Goal: Task Accomplishment & Management: Manage account settings

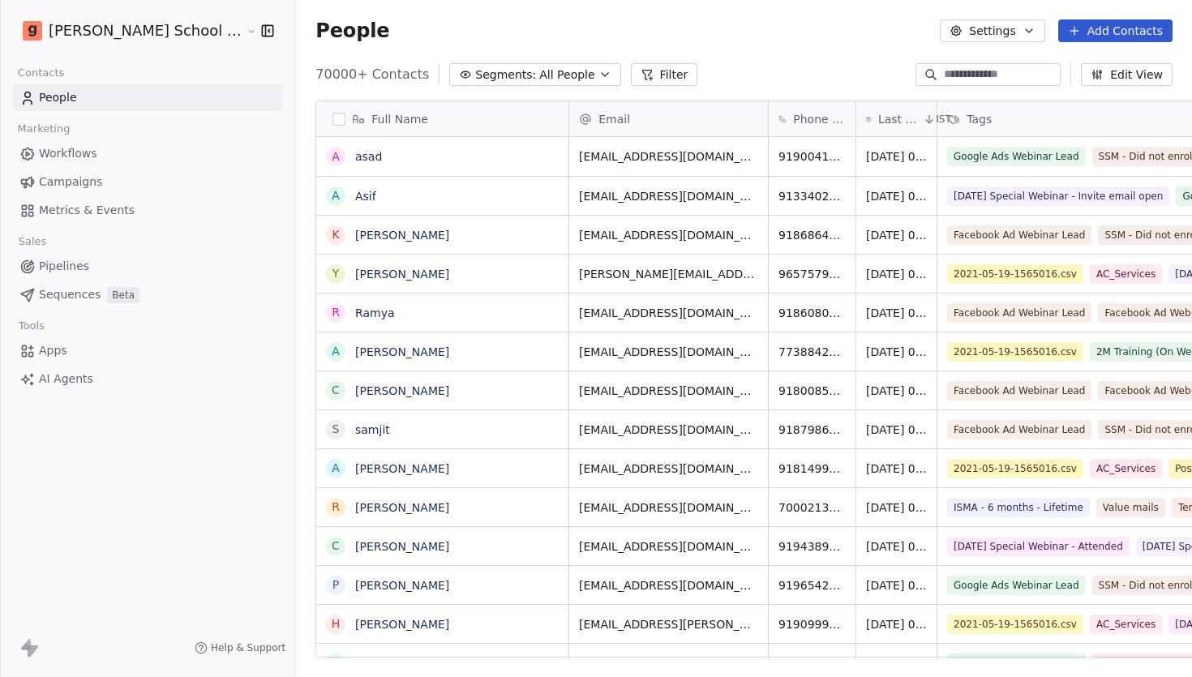
click at [165, 38] on html "[PERSON_NAME] School of Finance LLP Contacts People Marketing Workflows Campaig…" at bounding box center [596, 338] width 1192 height 677
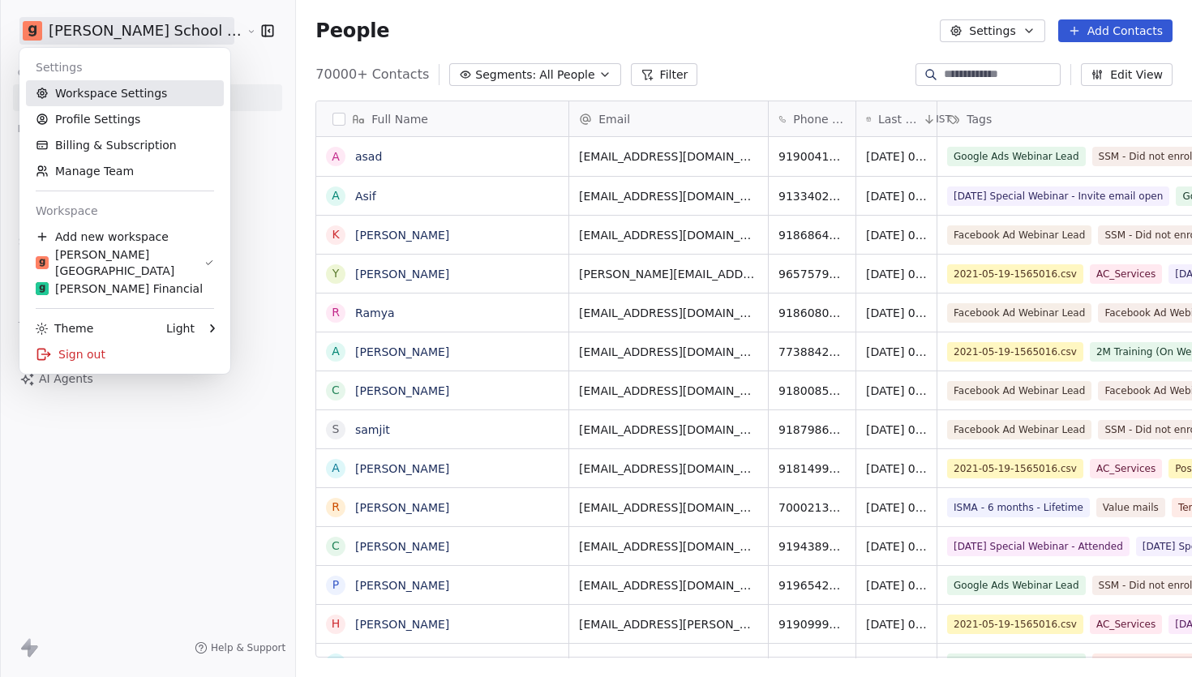
click at [152, 91] on link "Workspace Settings" at bounding box center [125, 93] width 198 height 26
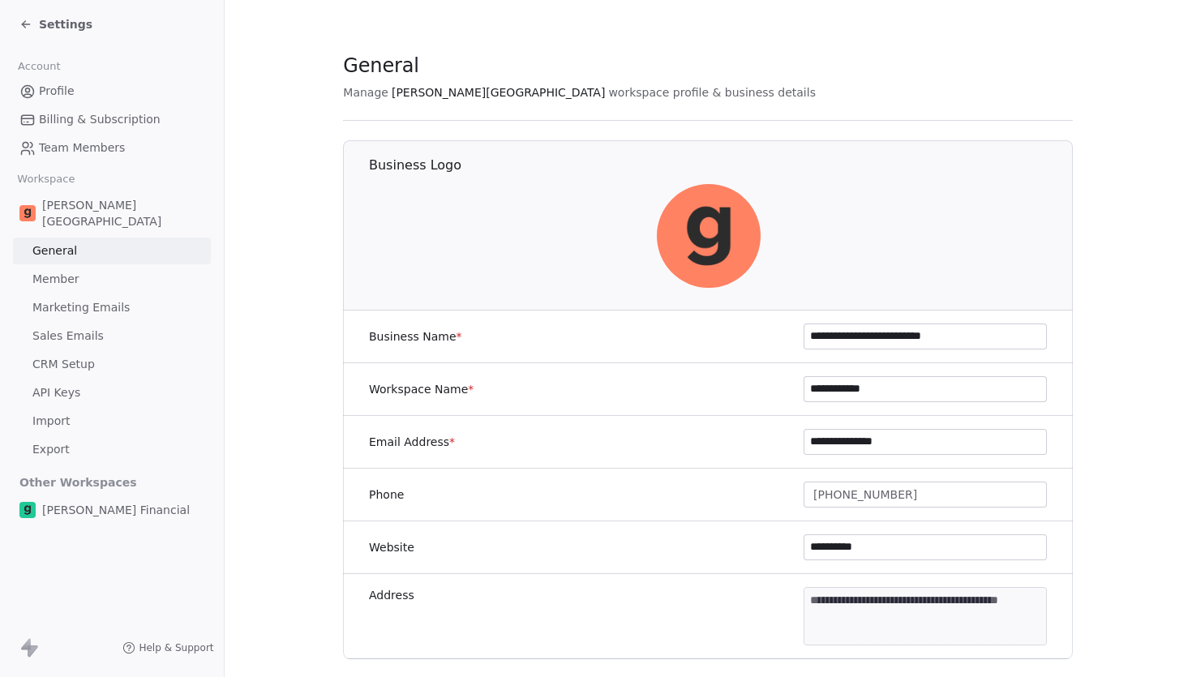
click at [135, 294] on link "Marketing Emails" at bounding box center [112, 307] width 198 height 27
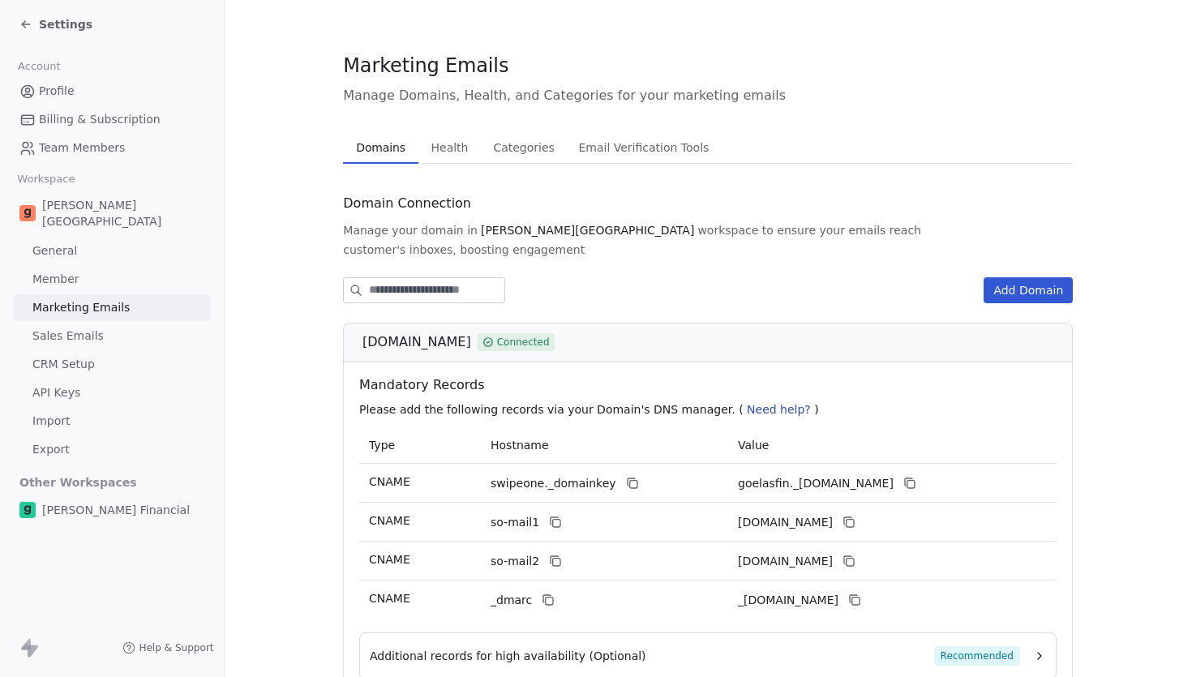
click at [451, 139] on span "Health" at bounding box center [450, 147] width 50 height 23
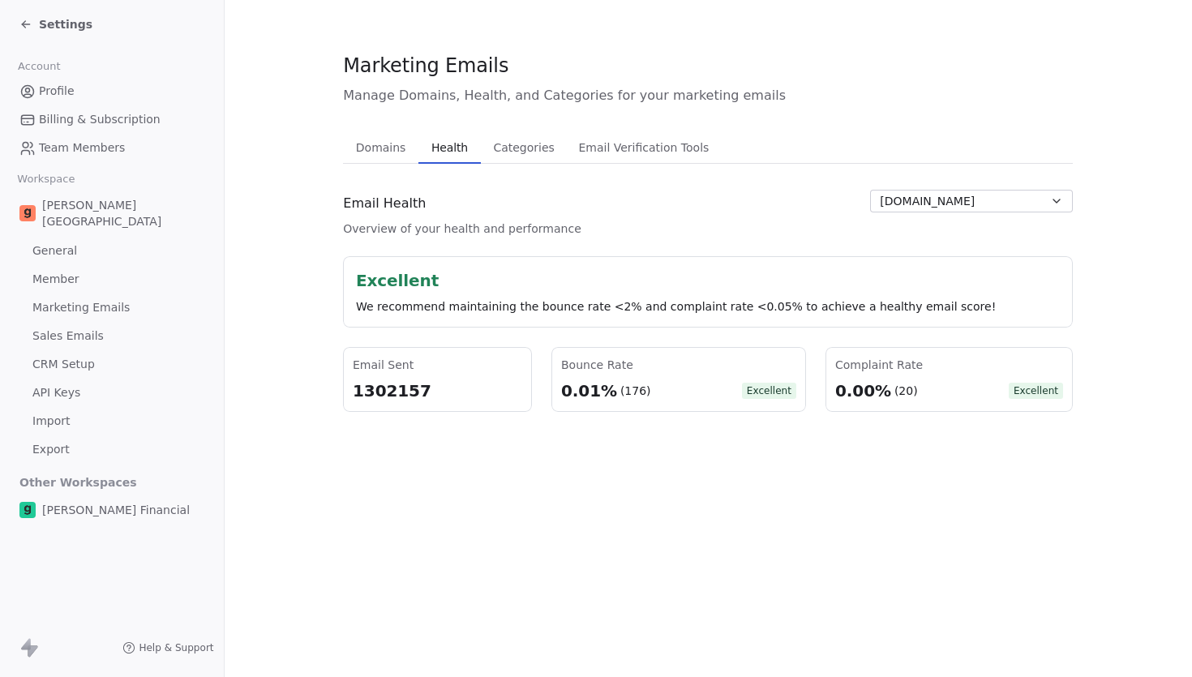
click at [921, 205] on span "[DOMAIN_NAME]" at bounding box center [927, 201] width 95 height 17
click at [927, 260] on span "[DOMAIN_NAME]" at bounding box center [931, 262] width 95 height 17
click at [971, 188] on div "Domains Domains Health Health Categories Categories Email Verification Tools Em…" at bounding box center [708, 271] width 730 height 280
click at [965, 203] on button "[DOMAIN_NAME]" at bounding box center [971, 201] width 203 height 23
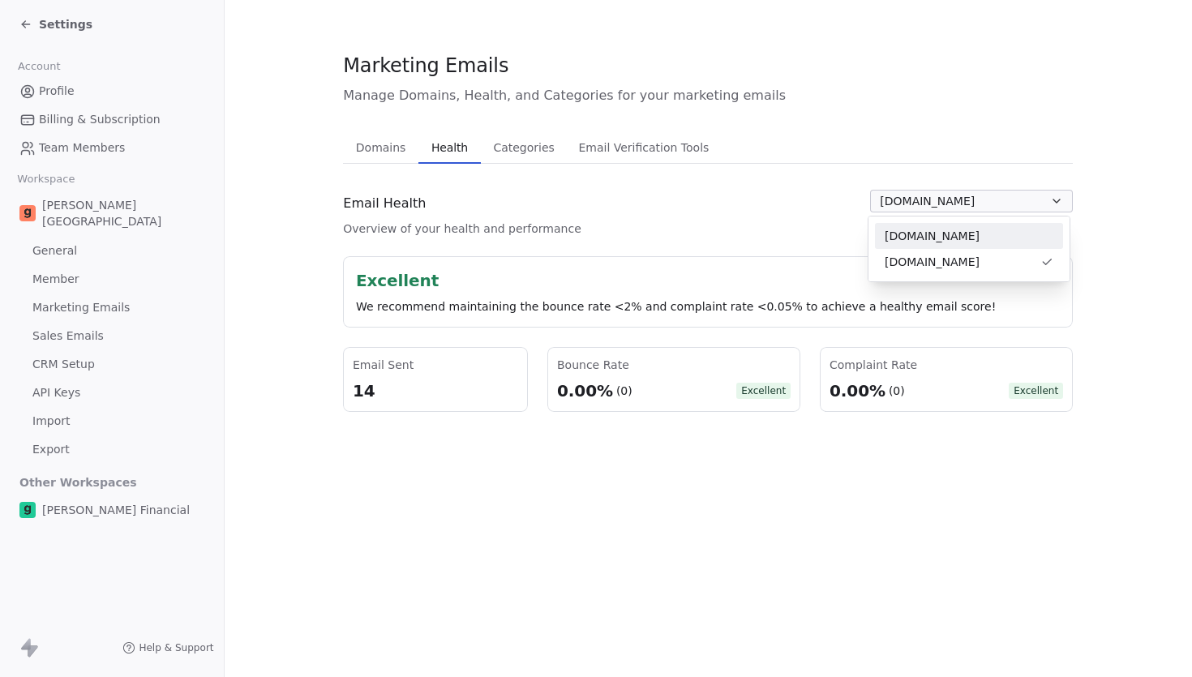
click at [956, 237] on div "[DOMAIN_NAME]" at bounding box center [968, 236] width 169 height 17
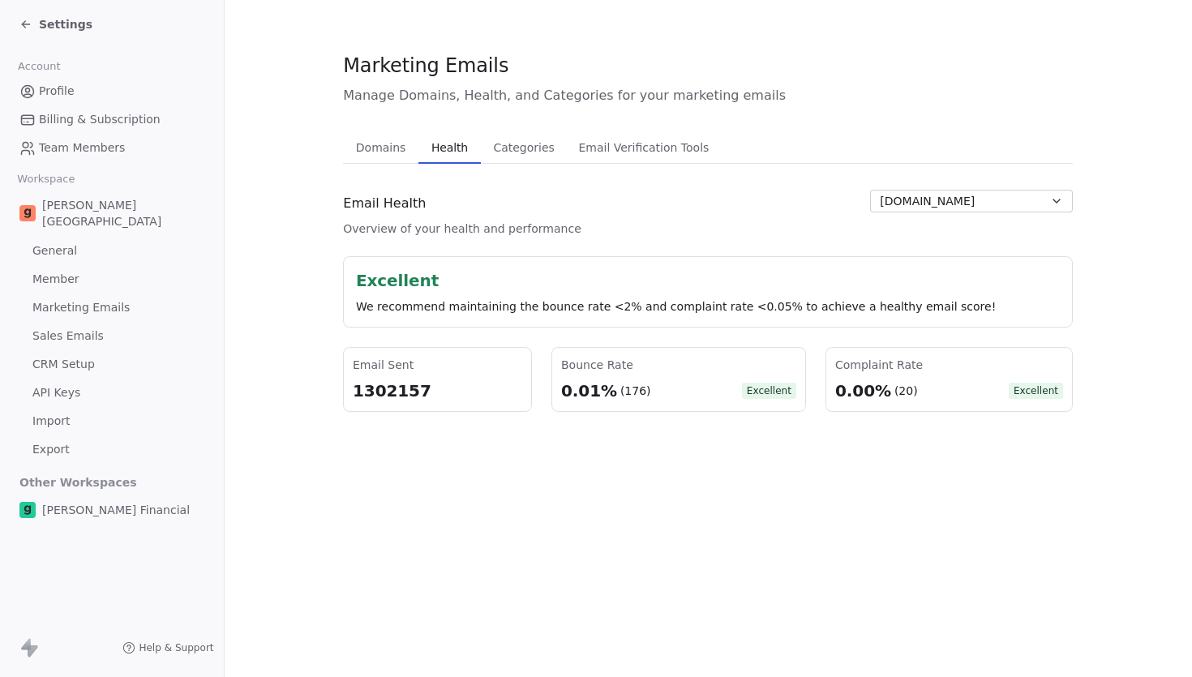
click at [391, 383] on div "1302157" at bounding box center [437, 390] width 169 height 23
click at [405, 465] on div "Marketing Emails Manage Domains, Health, and Categories for your marketing emai…" at bounding box center [708, 338] width 967 height 677
click at [395, 392] on div "1302157" at bounding box center [437, 390] width 169 height 23
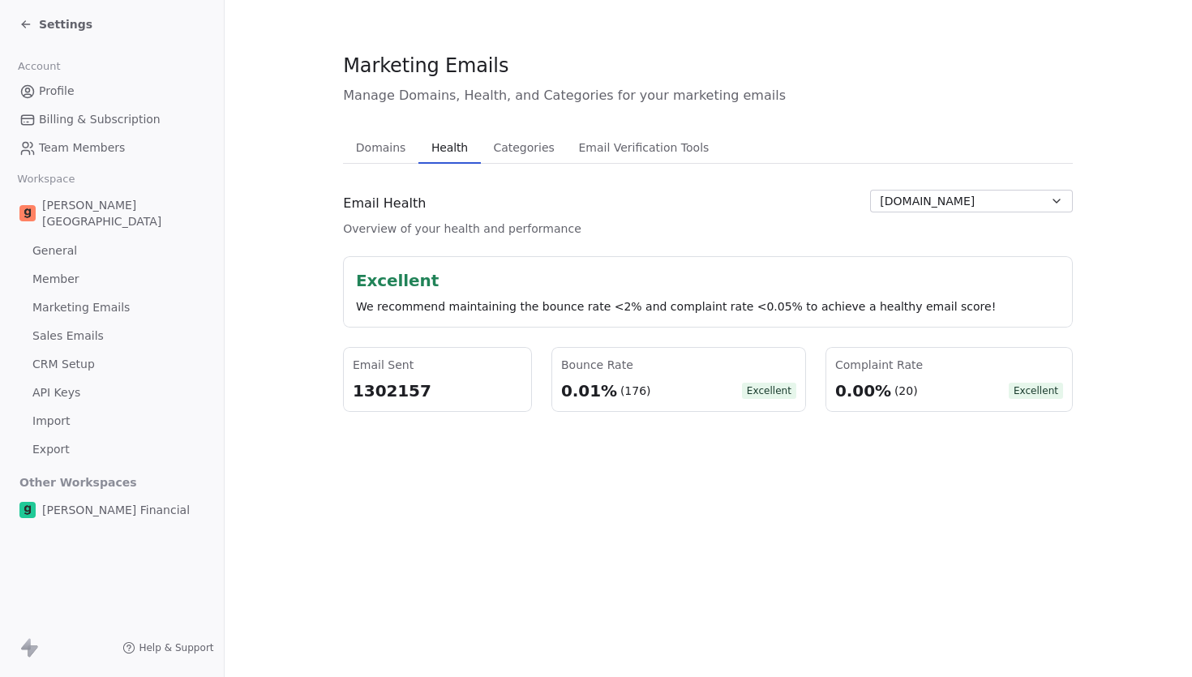
click at [383, 400] on div "1302157" at bounding box center [437, 390] width 169 height 23
click at [370, 151] on span "Domains" at bounding box center [380, 147] width 63 height 23
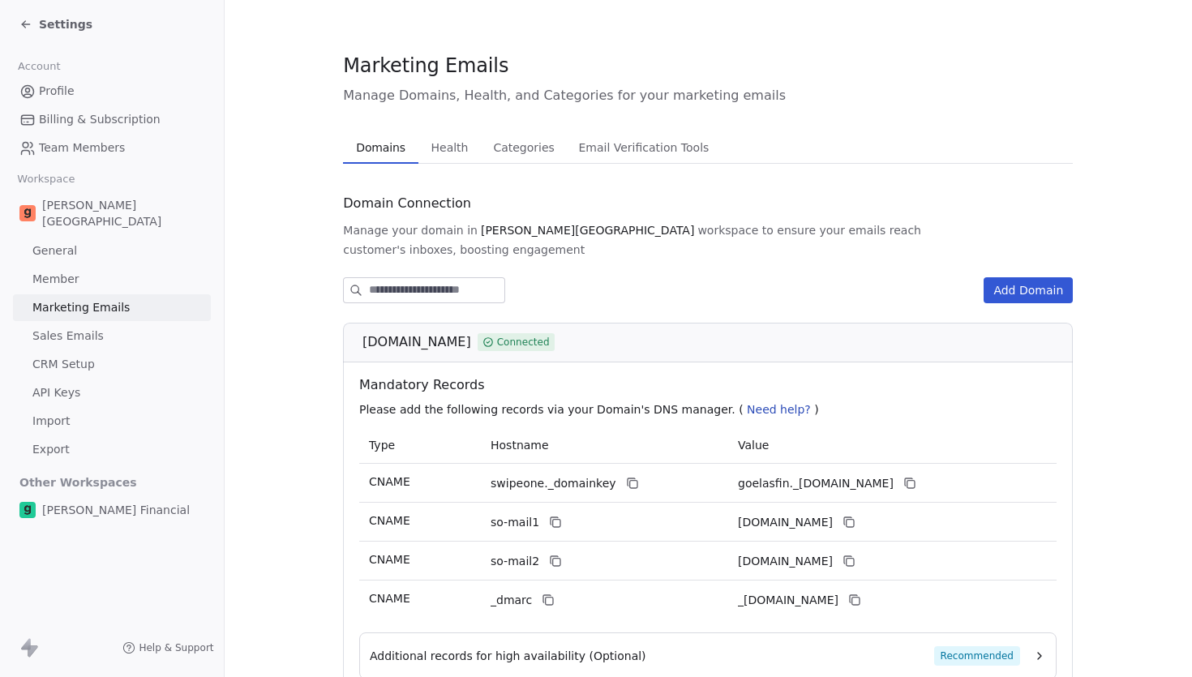
click at [439, 146] on span "Health" at bounding box center [450, 147] width 50 height 23
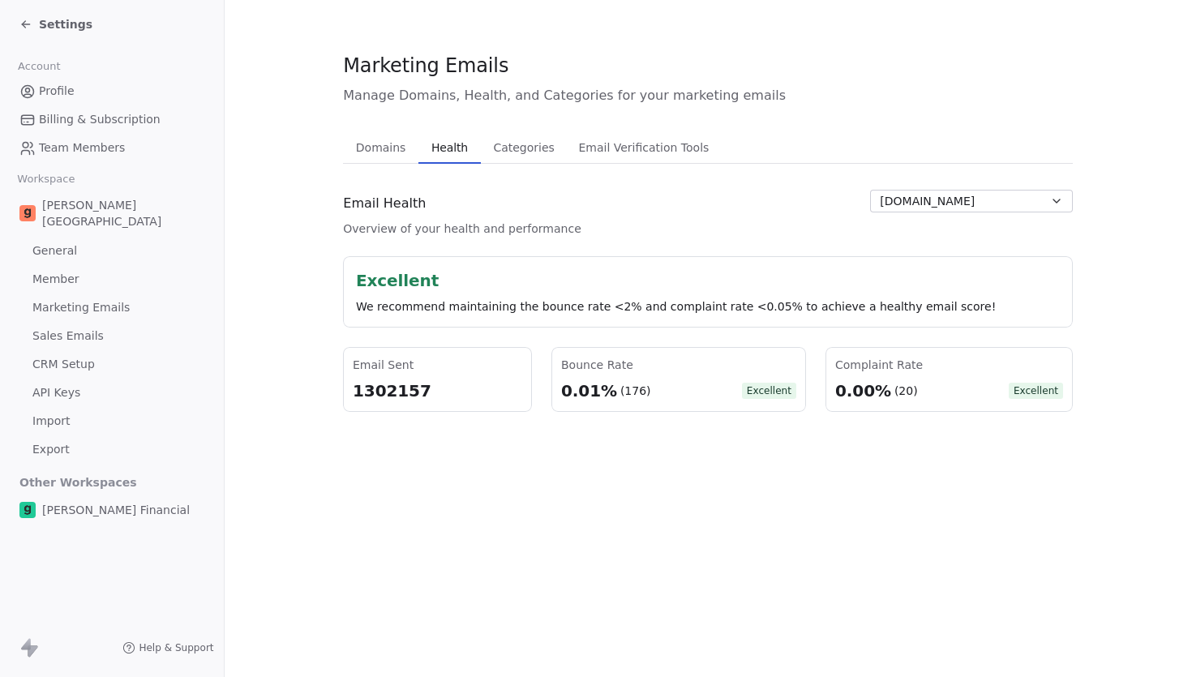
click at [375, 390] on div "1302157" at bounding box center [437, 390] width 169 height 23
click at [383, 398] on div "1302157" at bounding box center [437, 390] width 169 height 23
click at [28, 22] on icon at bounding box center [25, 24] width 13 height 13
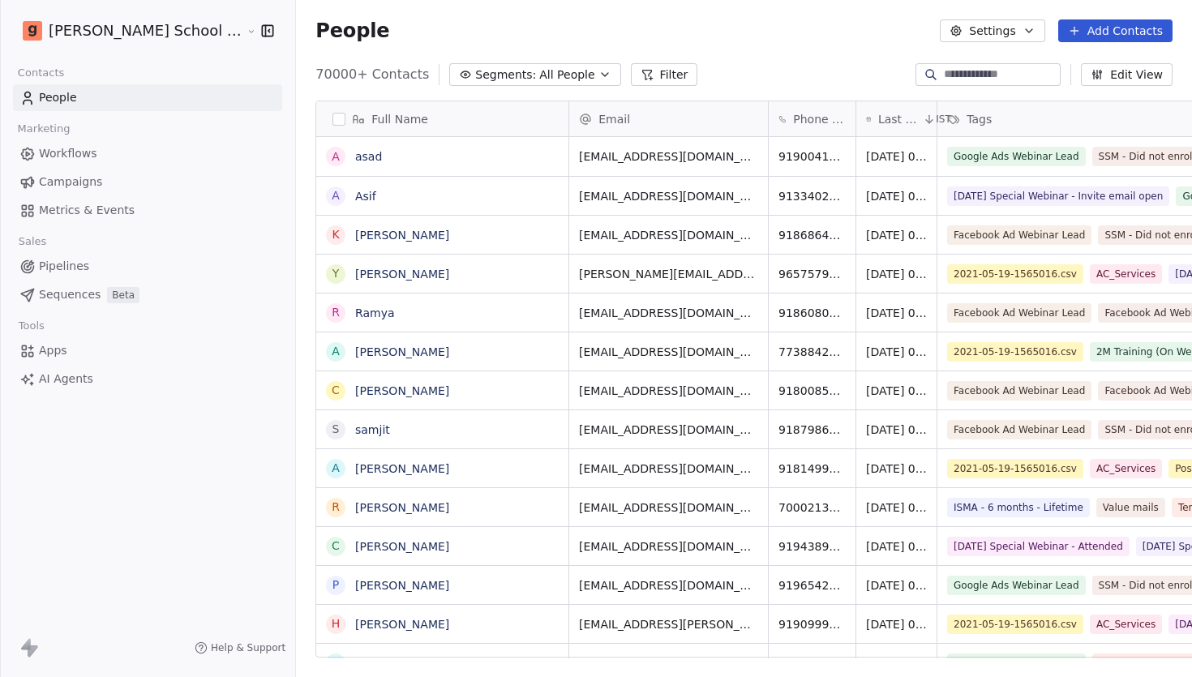
scroll to position [595, 952]
click at [120, 28] on html "[PERSON_NAME] School of Finance LLP Contacts People Marketing Workflows Campaig…" at bounding box center [596, 338] width 1192 height 677
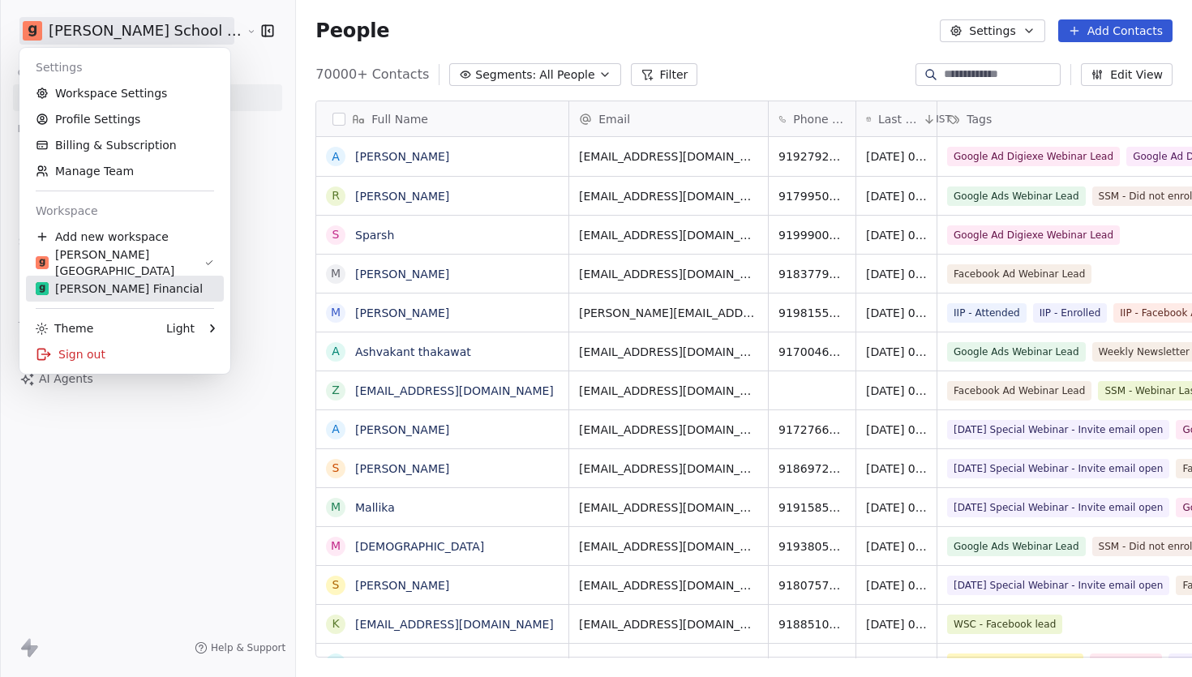
click at [137, 280] on div "[PERSON_NAME] Financial" at bounding box center [125, 288] width 178 height 16
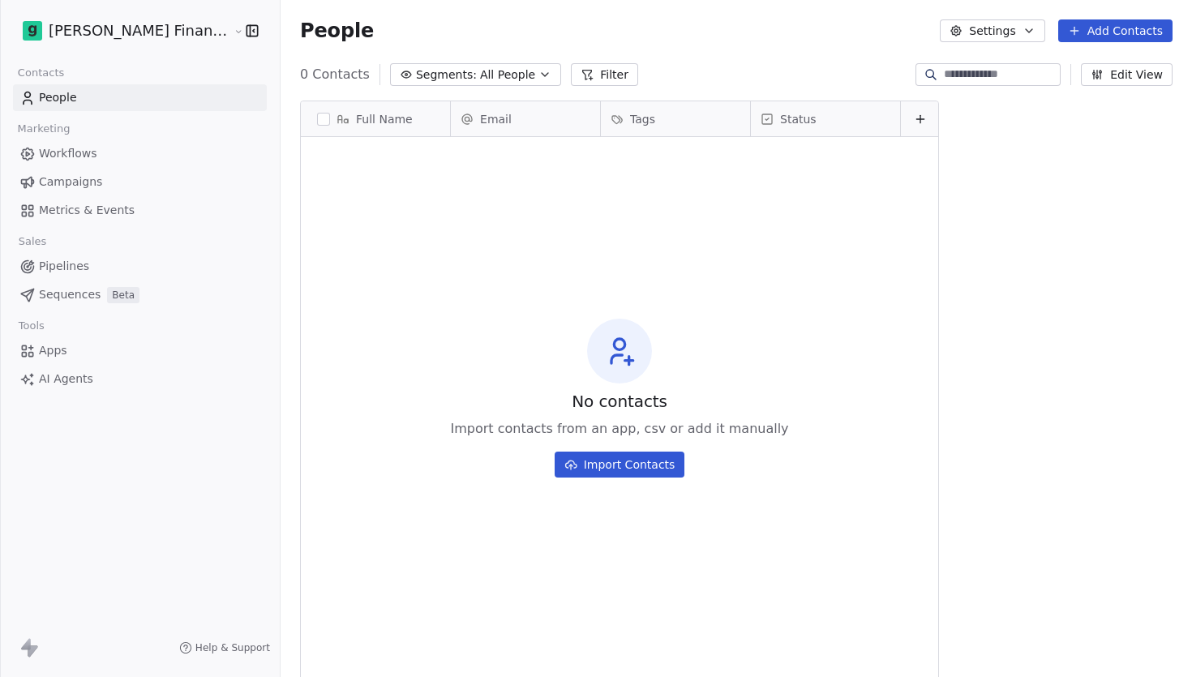
scroll to position [595, 970]
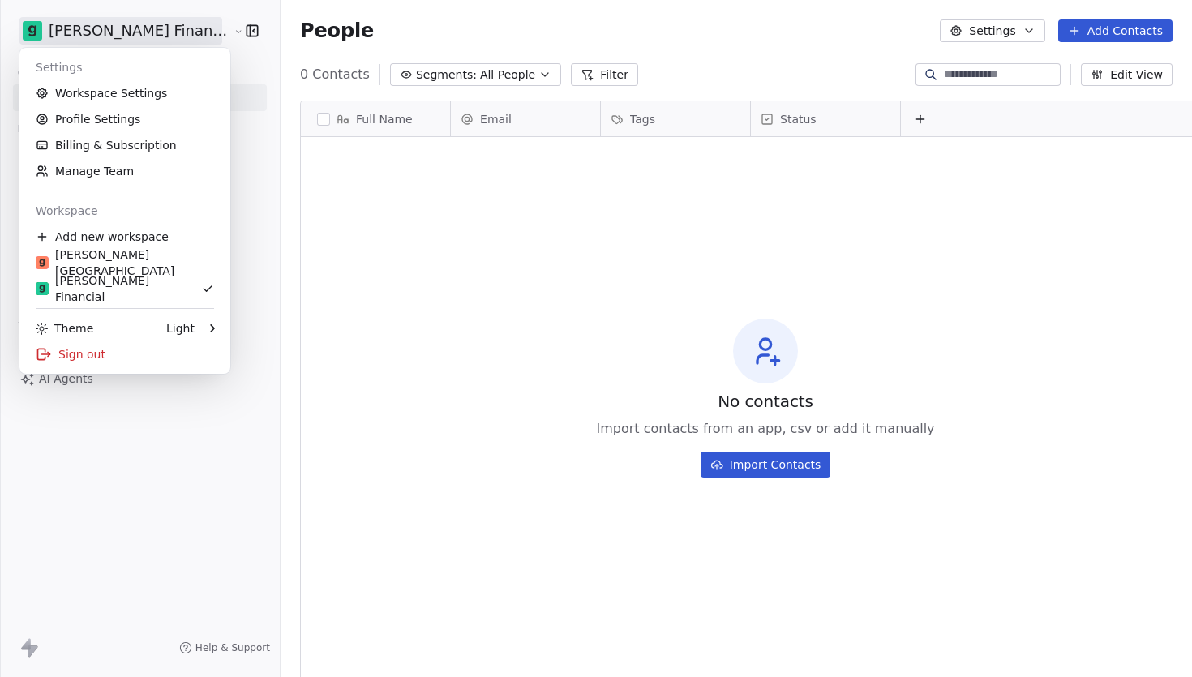
click at [156, 32] on html "[PERSON_NAME] Financial Services Contacts People Marketing Workflows Campaigns …" at bounding box center [596, 338] width 1192 height 677
click at [157, 90] on link "Workspace Settings" at bounding box center [125, 93] width 198 height 26
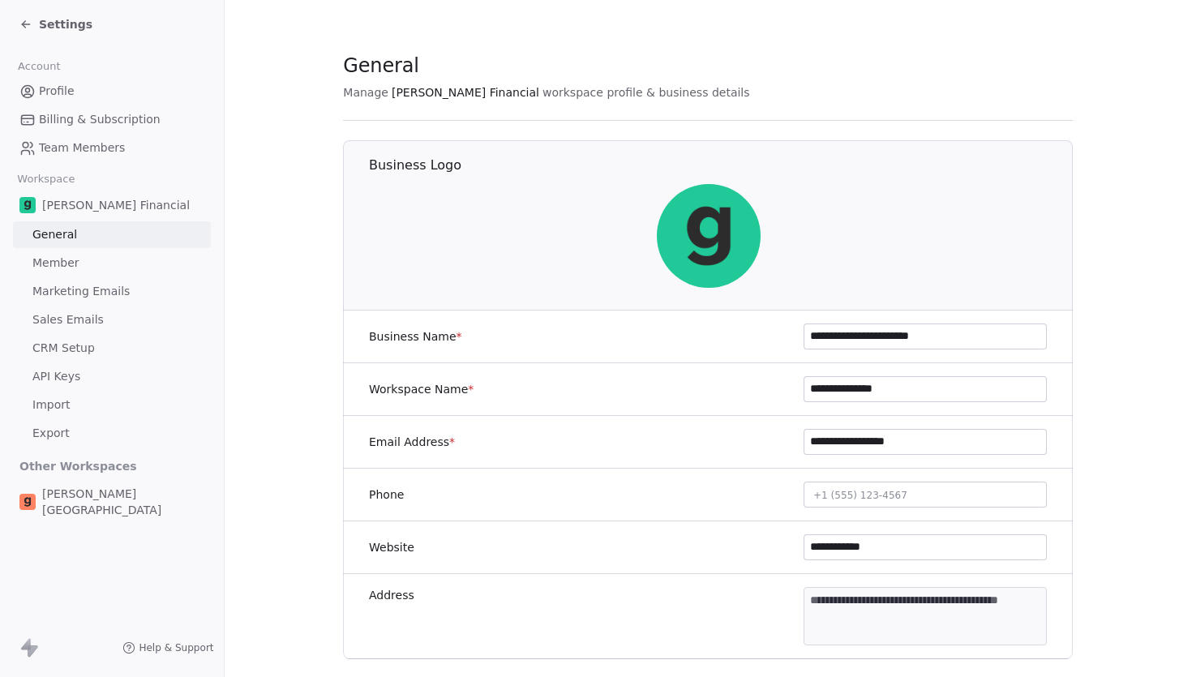
click at [109, 296] on span "Marketing Emails" at bounding box center [80, 291] width 97 height 17
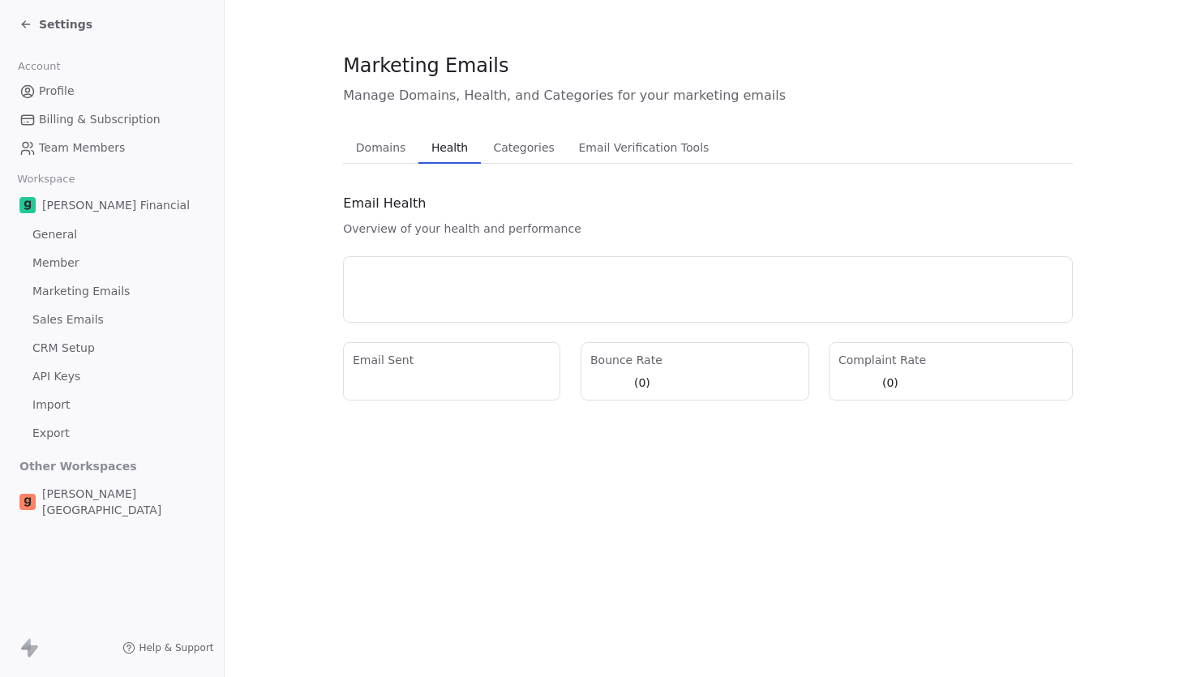
click at [450, 147] on span "Health" at bounding box center [449, 147] width 49 height 23
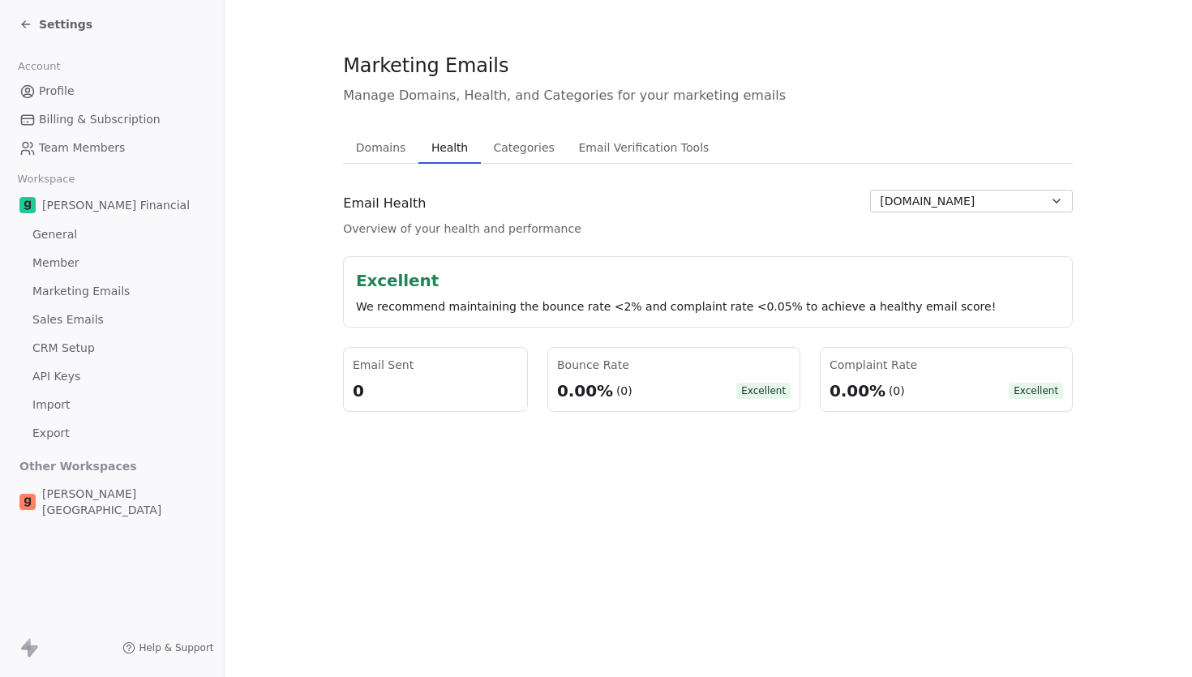
click at [29, 25] on icon at bounding box center [25, 24] width 13 height 13
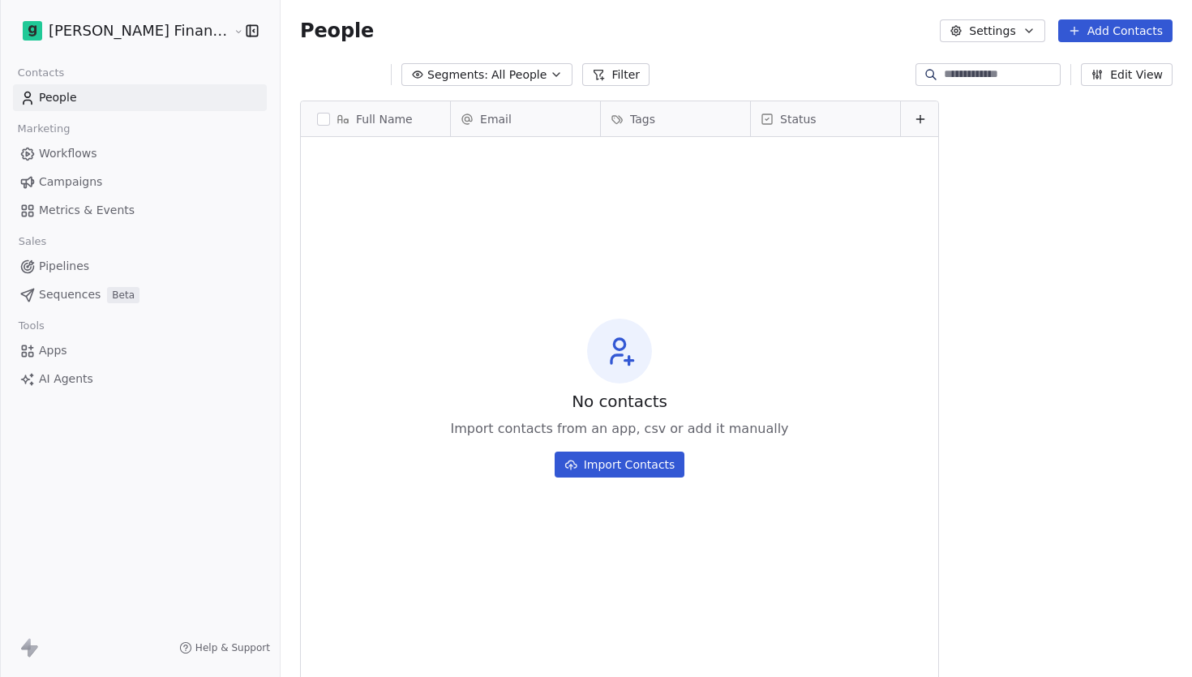
scroll to position [595, 970]
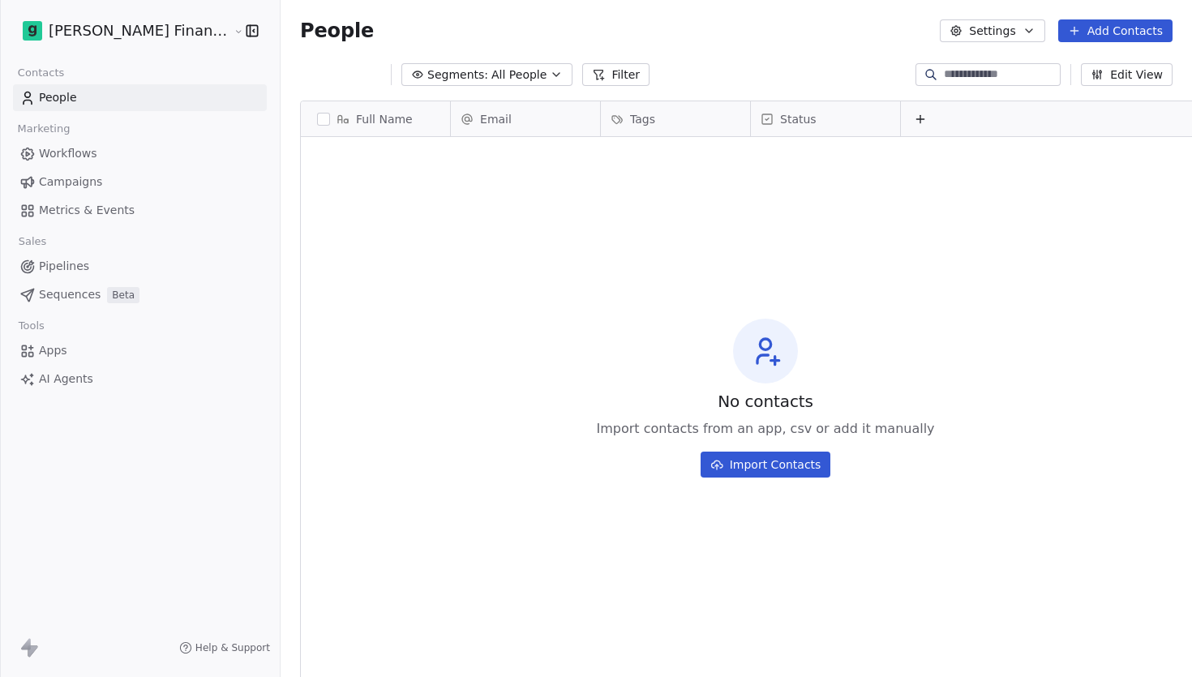
click at [86, 28] on html "[PERSON_NAME] Financial Services Contacts People Marketing Workflows Campaigns …" at bounding box center [596, 338] width 1192 height 677
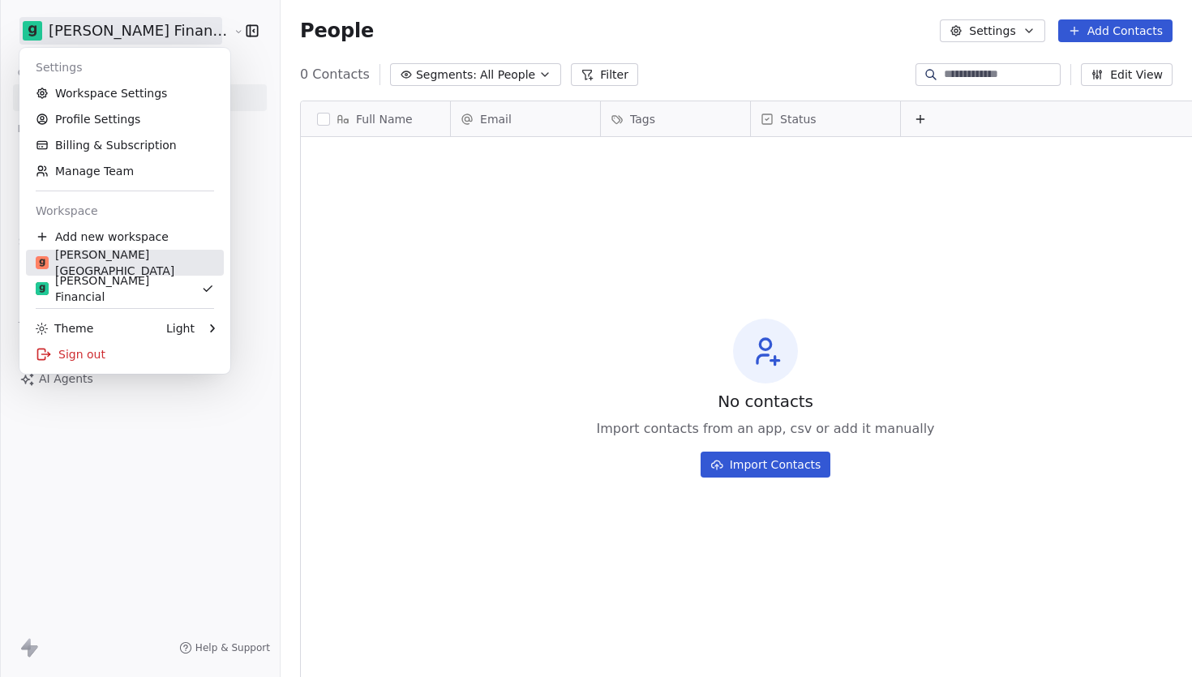
click at [90, 259] on div "[PERSON_NAME][GEOGRAPHIC_DATA]" at bounding box center [125, 262] width 178 height 32
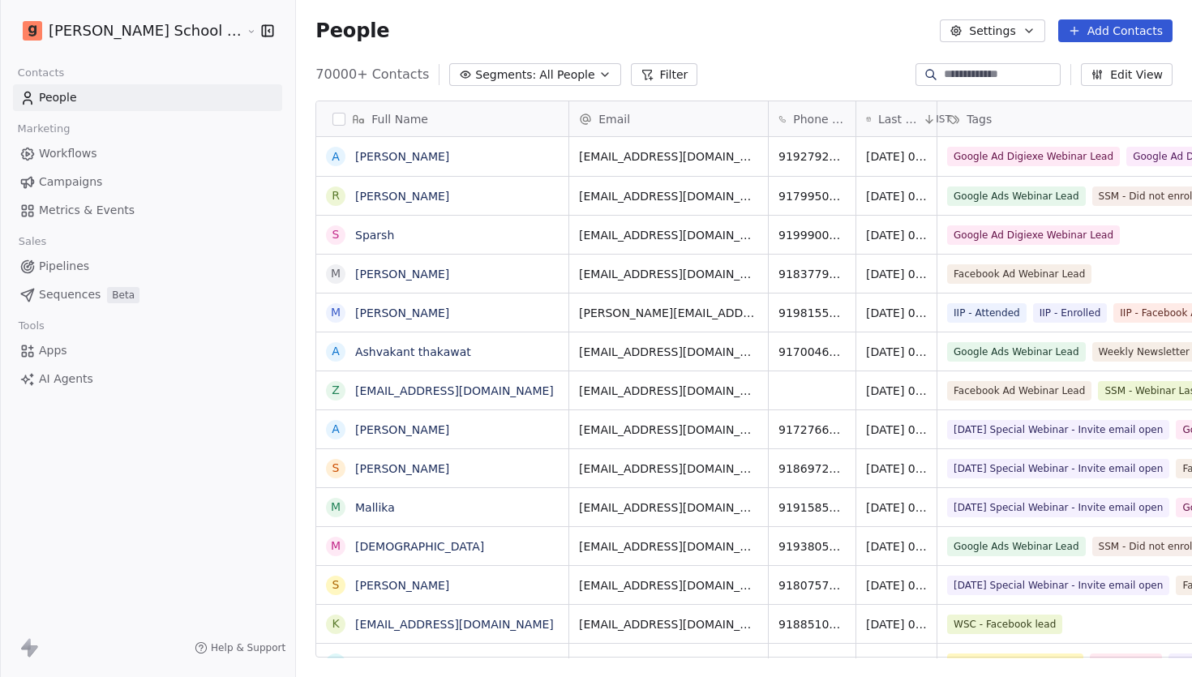
scroll to position [595, 952]
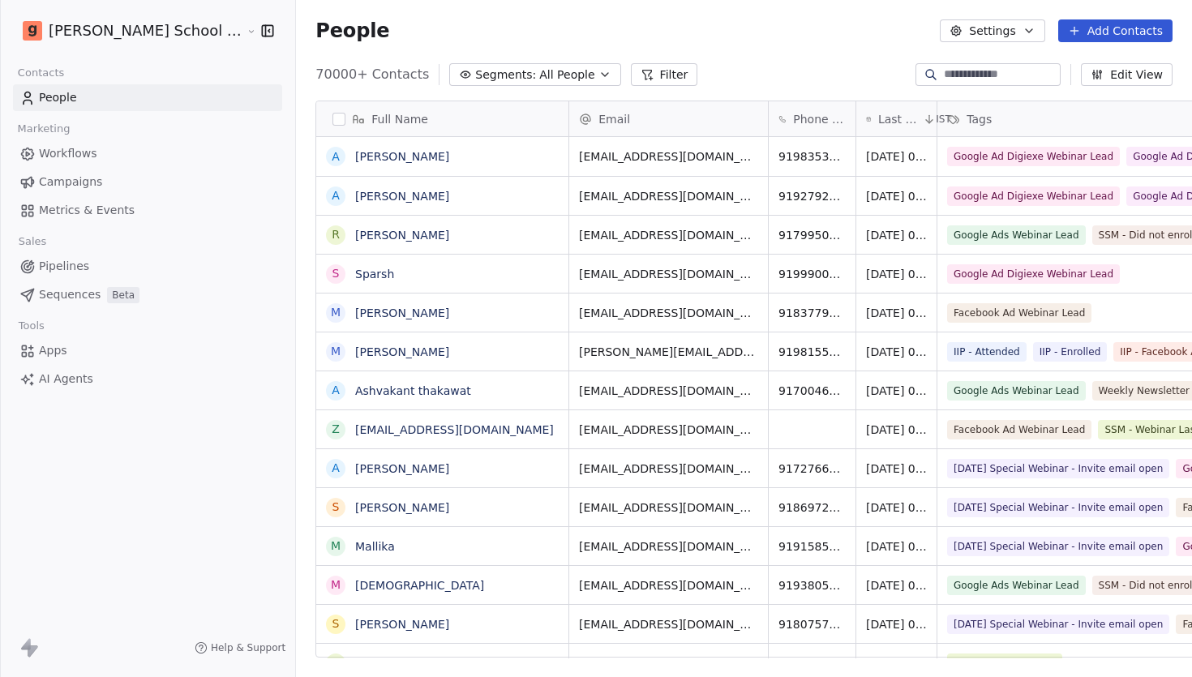
click at [91, 155] on span "Workflows" at bounding box center [68, 153] width 58 height 17
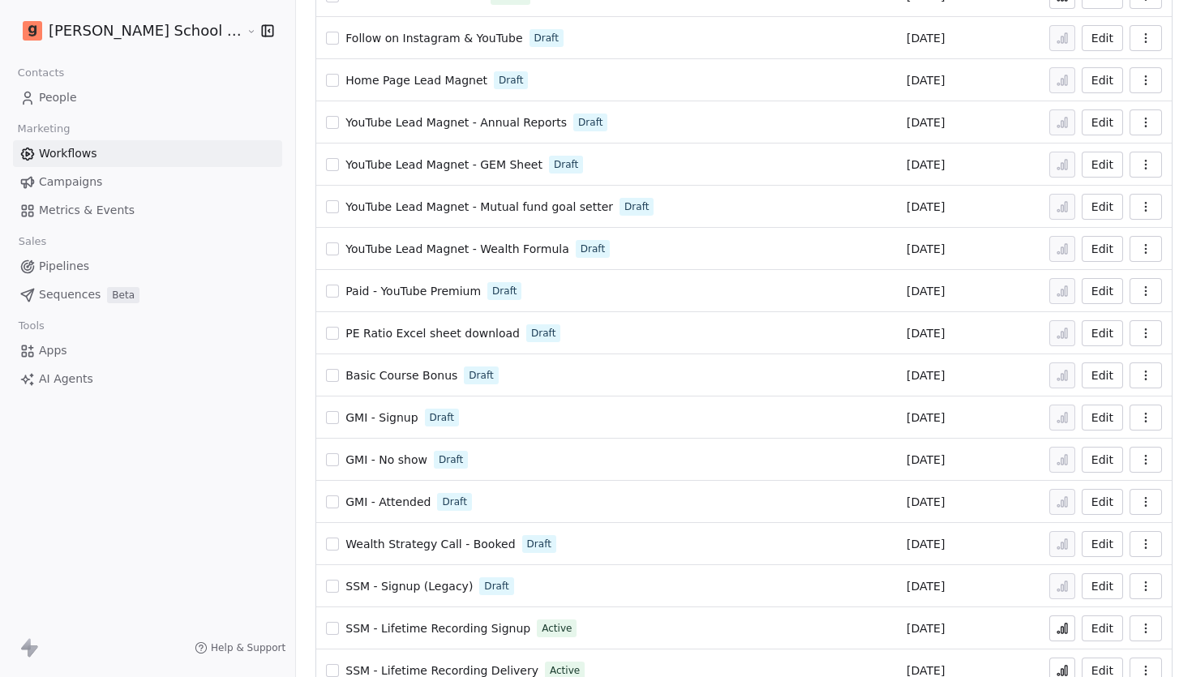
scroll to position [1867, 0]
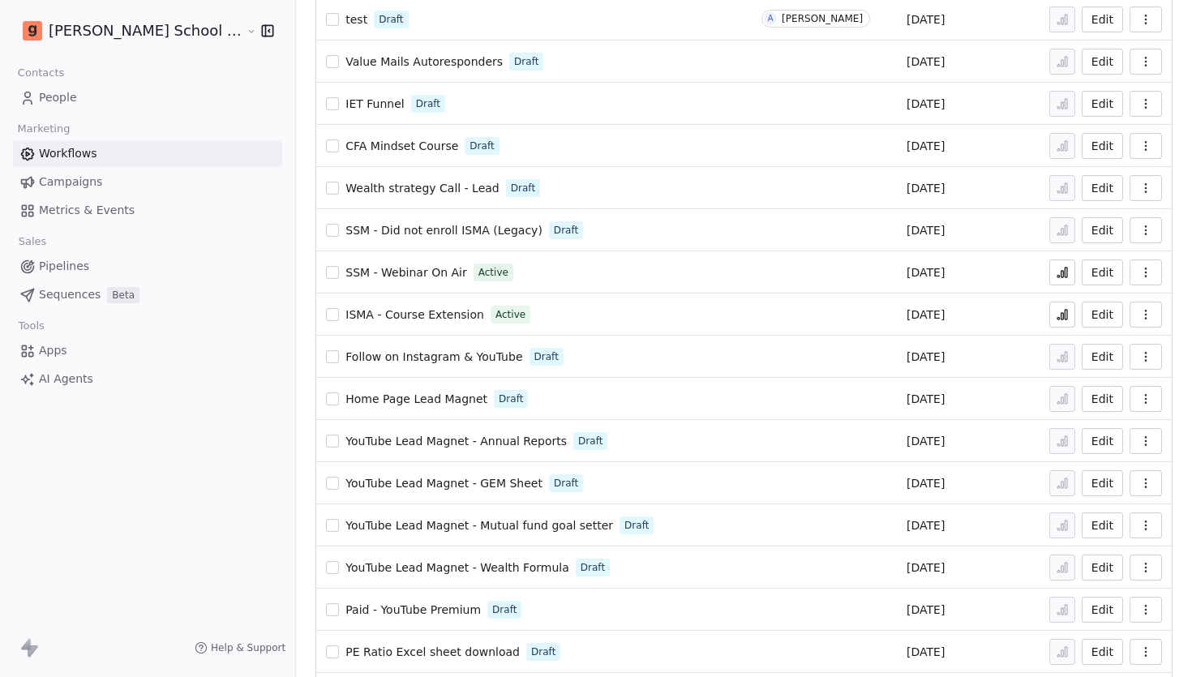
click at [70, 214] on span "Metrics & Events" at bounding box center [87, 210] width 96 height 17
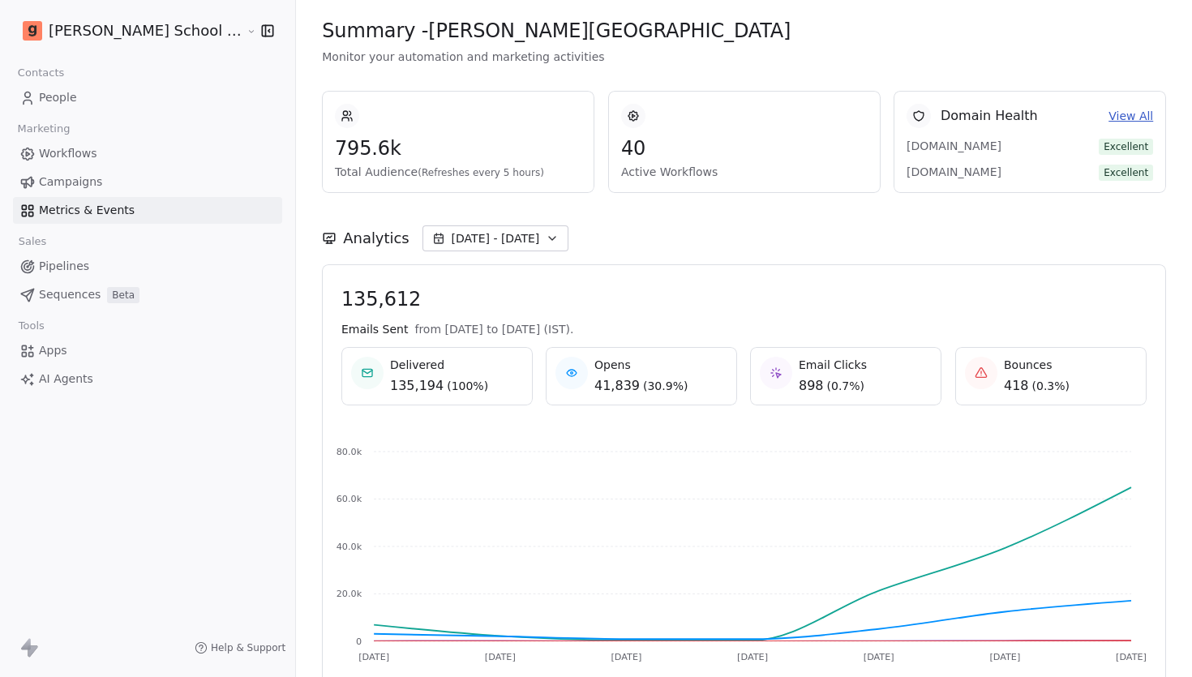
click at [89, 158] on span "Workflows" at bounding box center [68, 153] width 58 height 17
